Goal: Navigation & Orientation: Find specific page/section

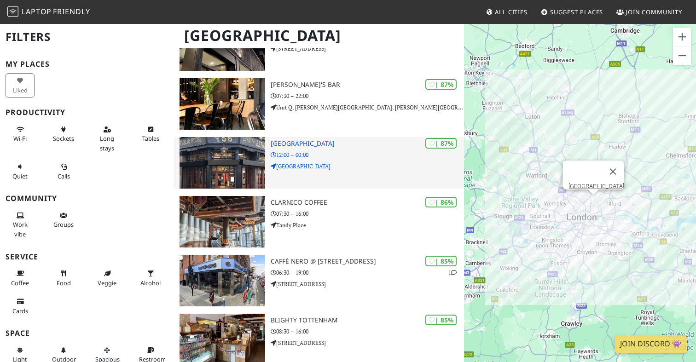
scroll to position [1249, 0]
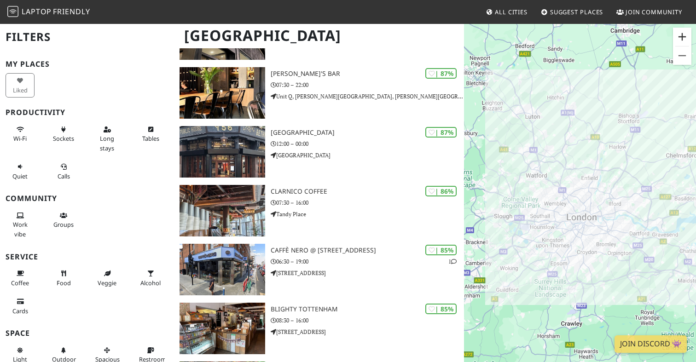
click at [685, 35] on button "Zoom in" at bounding box center [682, 37] width 18 height 18
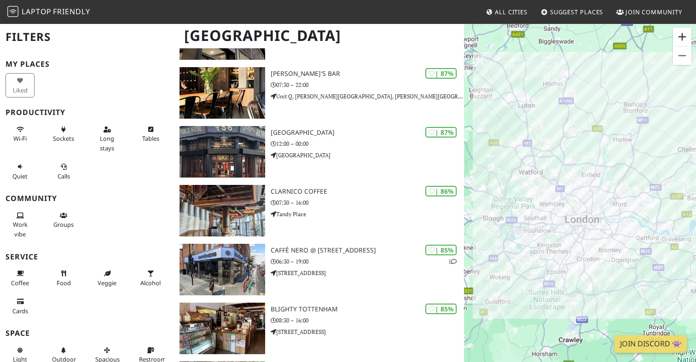
click at [685, 35] on button "Zoom in" at bounding box center [682, 37] width 18 height 18
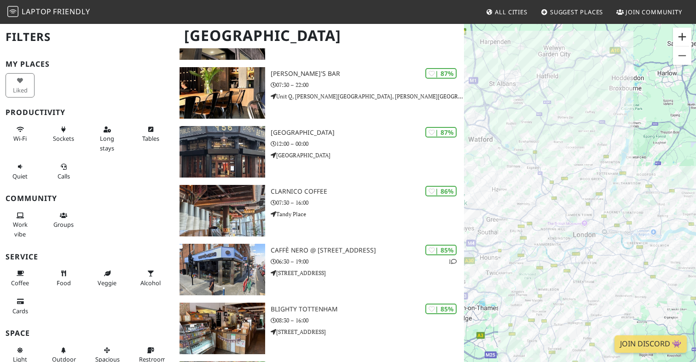
click at [685, 35] on button "Zoom in" at bounding box center [682, 37] width 18 height 18
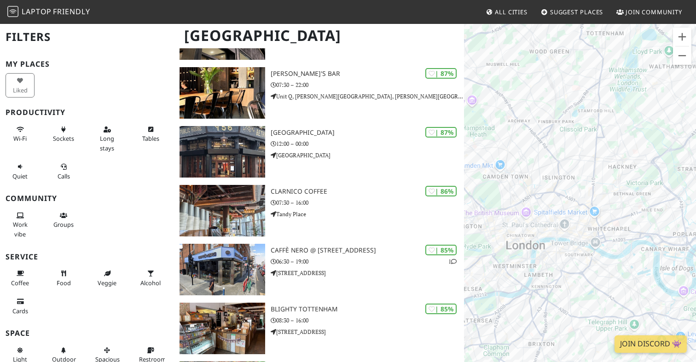
drag, startPoint x: 640, startPoint y: 144, endPoint x: 571, endPoint y: 75, distance: 97.4
click at [571, 75] on div "To navigate, press the arrow keys." at bounding box center [580, 204] width 232 height 362
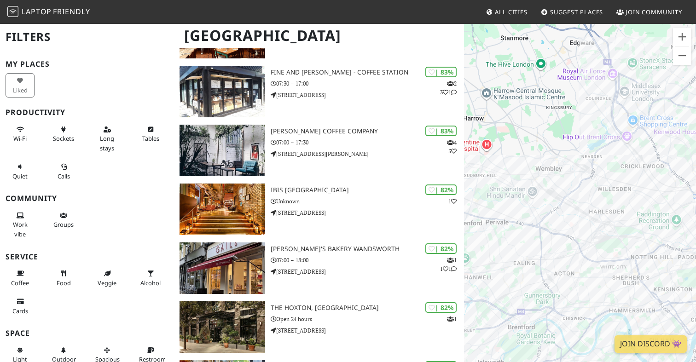
scroll to position [2312, 0]
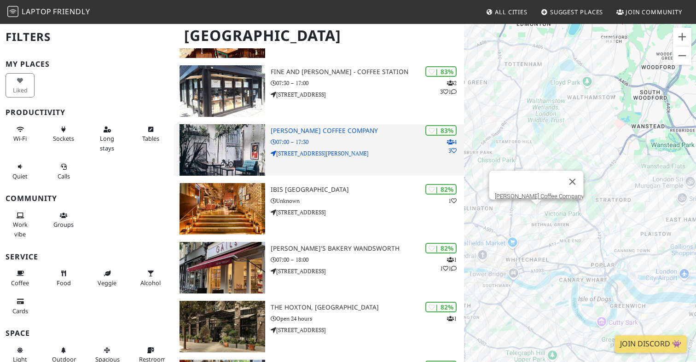
click at [327, 149] on p "[STREET_ADDRESS][PERSON_NAME]" at bounding box center [367, 153] width 193 height 9
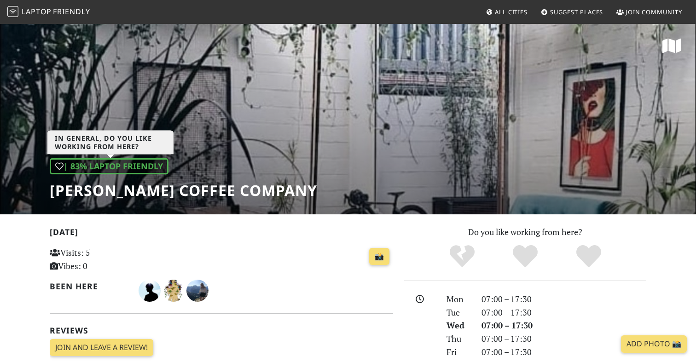
click at [115, 164] on div "| 83% Laptop Friendly" at bounding box center [109, 166] width 119 height 16
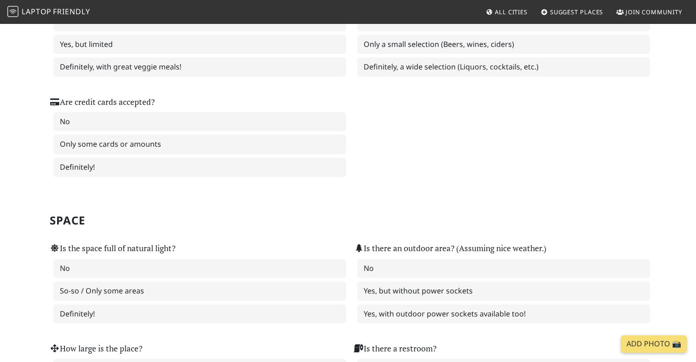
scroll to position [750, 0]
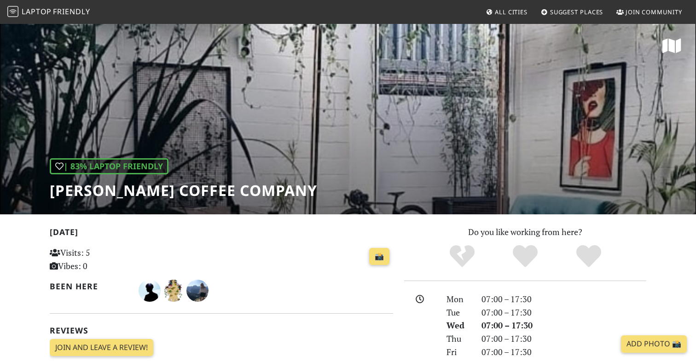
click at [13, 12] on img at bounding box center [12, 11] width 11 height 11
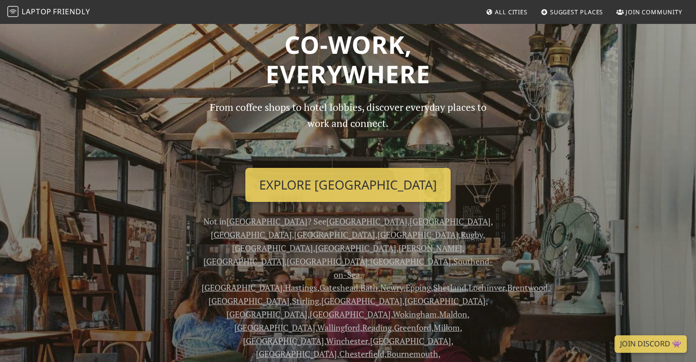
scroll to position [59, 0]
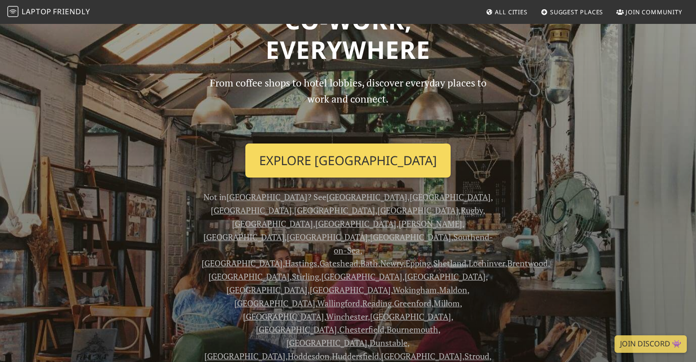
click at [356, 171] on link "Explore London" at bounding box center [347, 161] width 205 height 34
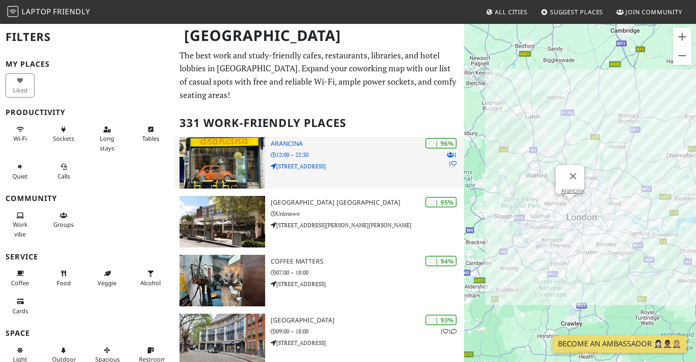
click at [330, 162] on p "[STREET_ADDRESS]" at bounding box center [367, 166] width 193 height 9
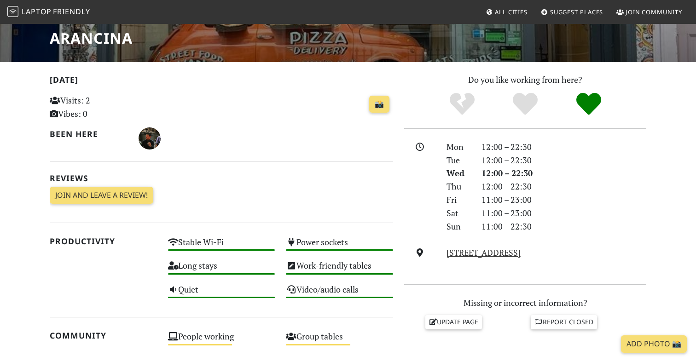
scroll to position [221, 0]
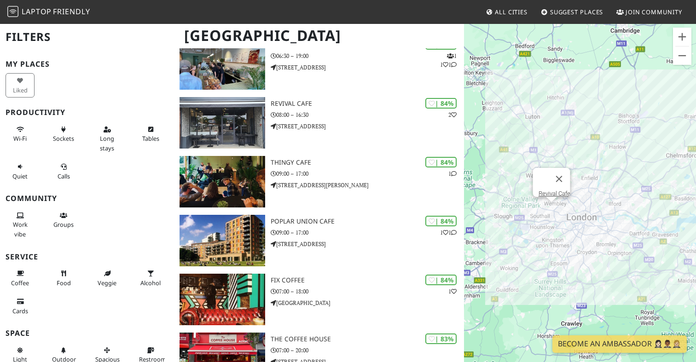
scroll to position [1883, 0]
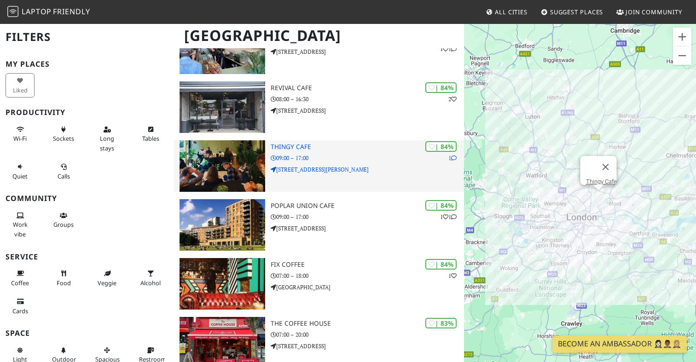
click at [325, 165] on p "[STREET_ADDRESS][PERSON_NAME]" at bounding box center [367, 169] width 193 height 9
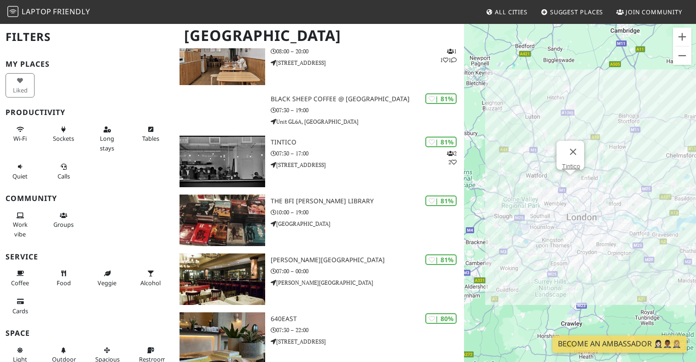
scroll to position [3056, 0]
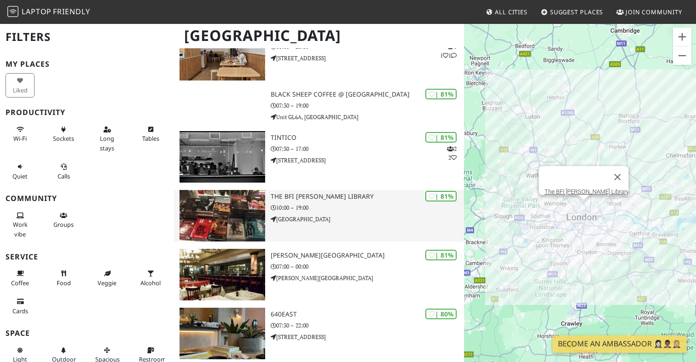
click at [343, 215] on p "[GEOGRAPHIC_DATA]" at bounding box center [367, 219] width 193 height 9
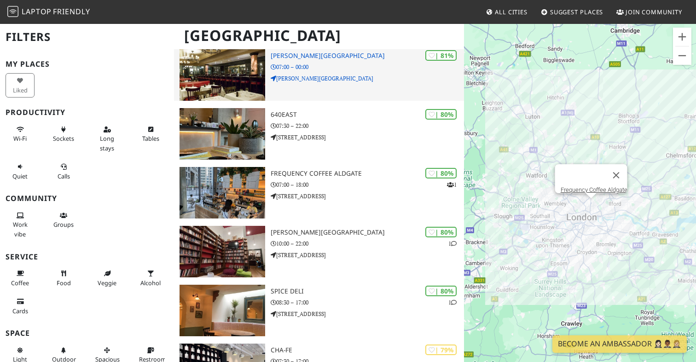
scroll to position [3268, 0]
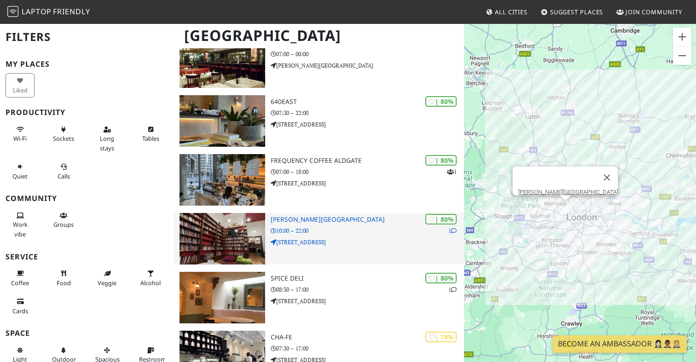
click at [348, 223] on div "| 80% 1 [PERSON_NAME][GEOGRAPHIC_DATA] 10:00 – 22:00 [STREET_ADDRESS]" at bounding box center [367, 239] width 193 height 52
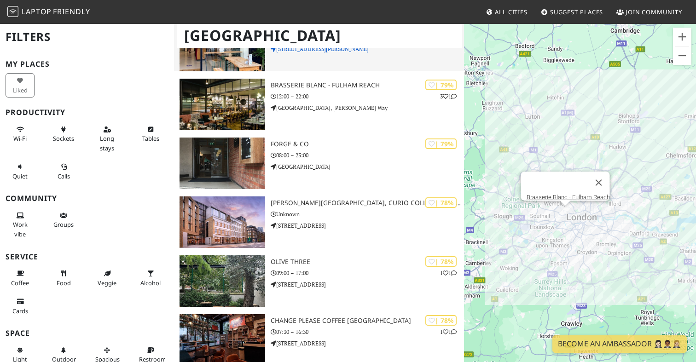
scroll to position [3699, 0]
